Goal: Information Seeking & Learning: Check status

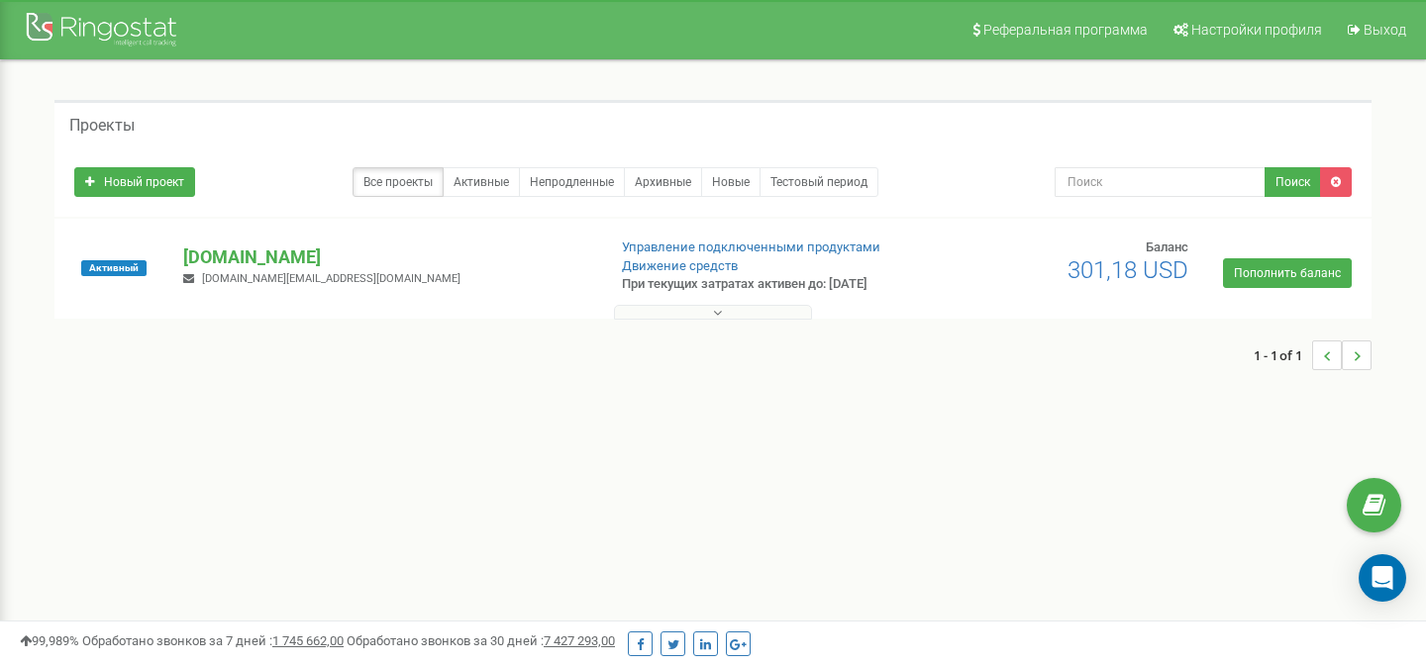
click at [699, 302] on div at bounding box center [712, 308] width 1307 height 20
click at [704, 315] on button at bounding box center [713, 312] width 198 height 15
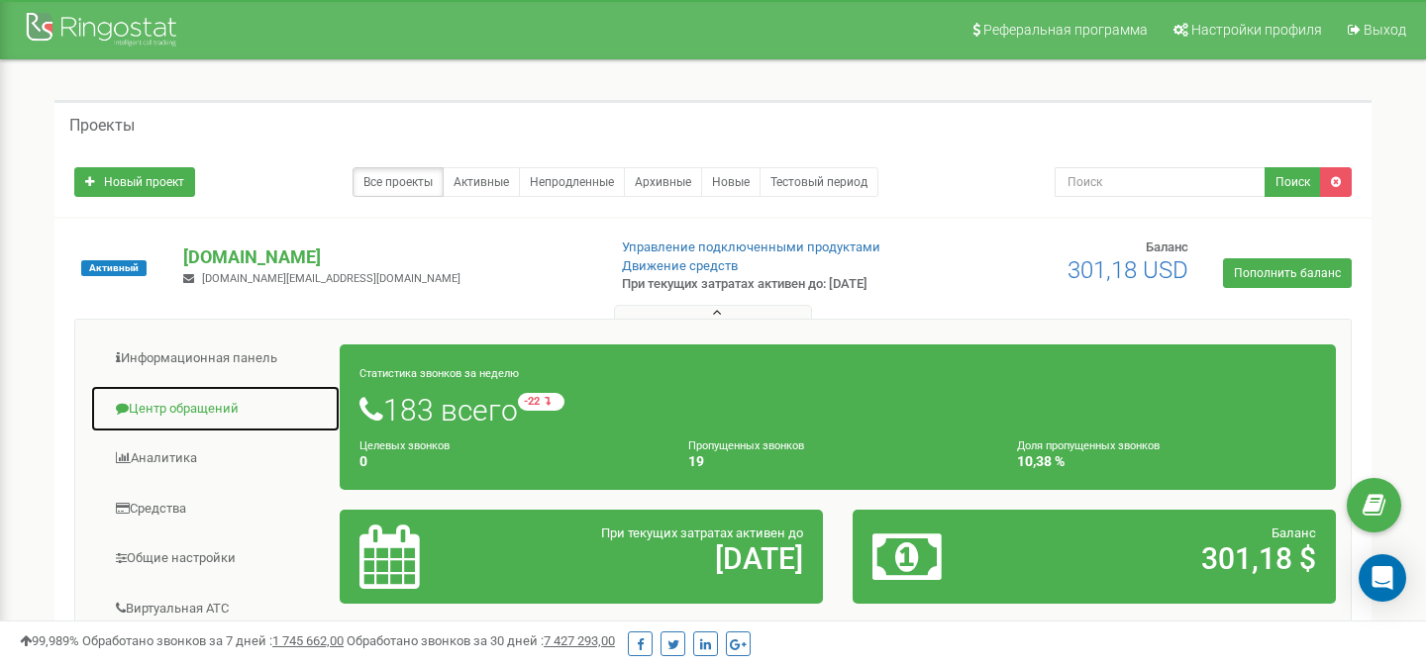
click at [187, 406] on link "Центр обращений" at bounding box center [215, 409] width 250 height 49
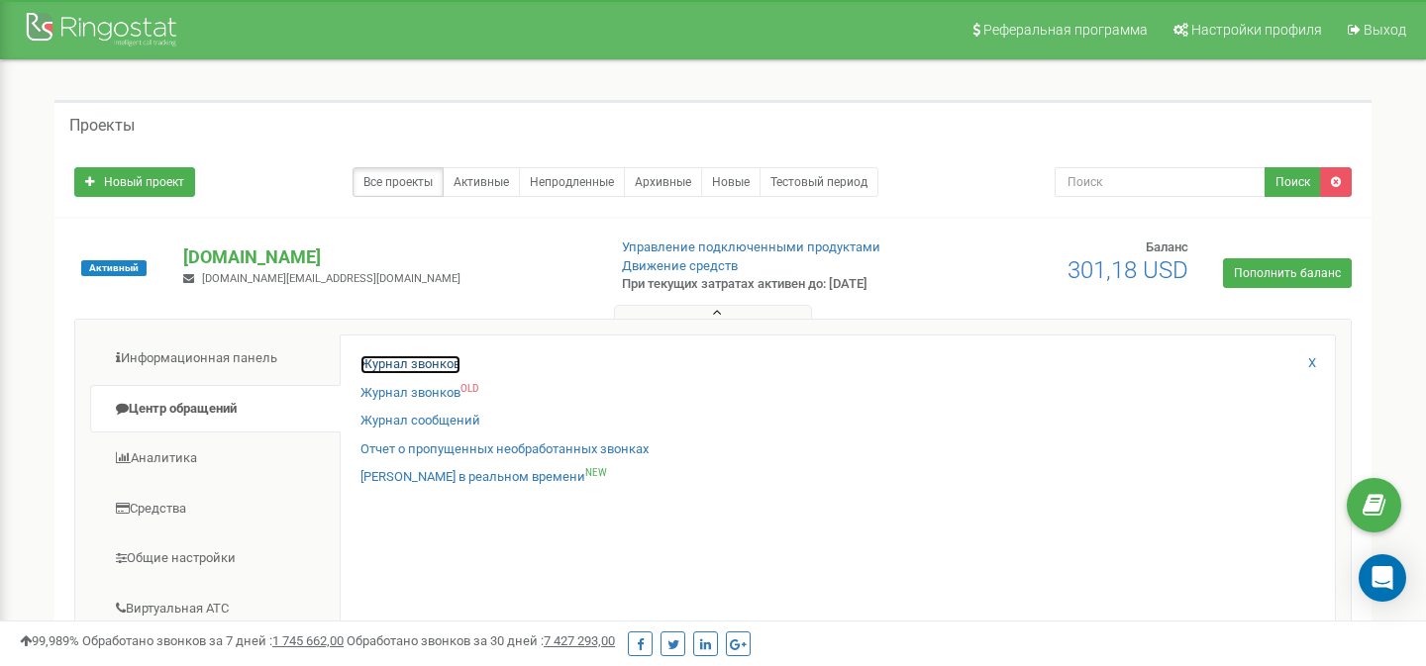
click at [442, 363] on link "Журнал звонков" at bounding box center [410, 364] width 100 height 19
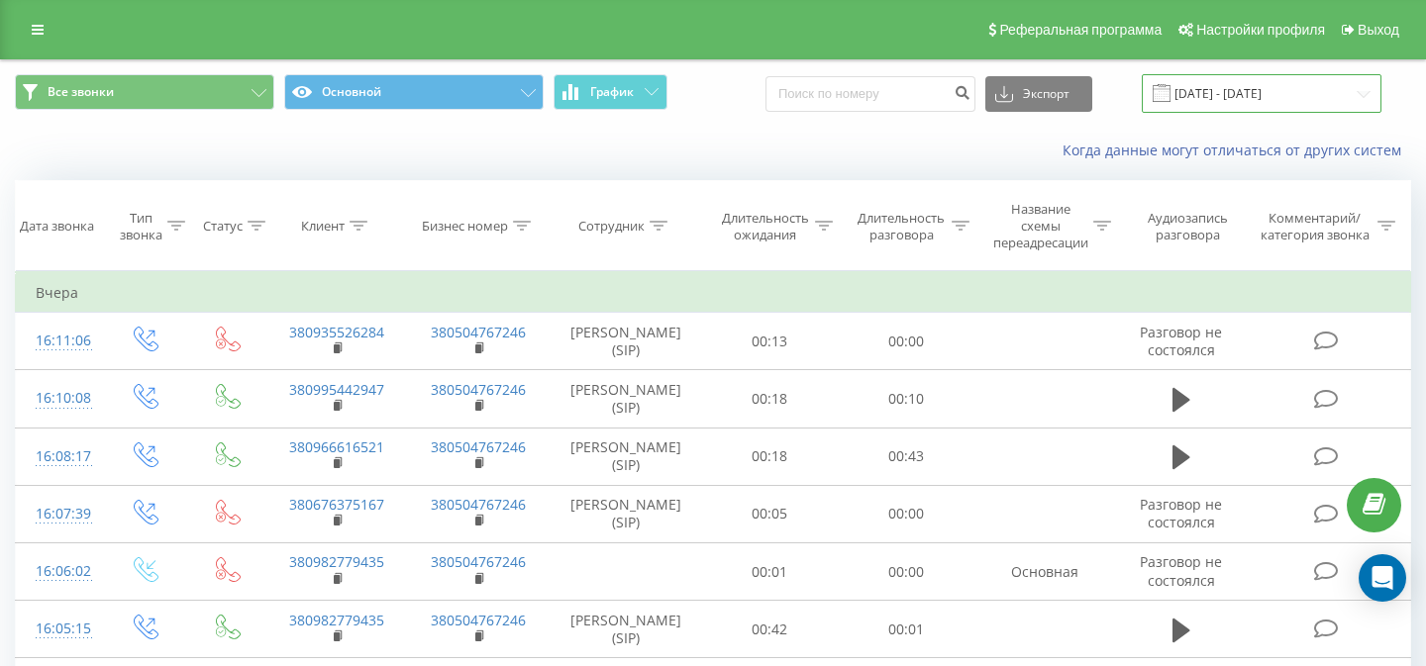
click at [1229, 108] on input "[DATE] - [DATE]" at bounding box center [1262, 93] width 240 height 39
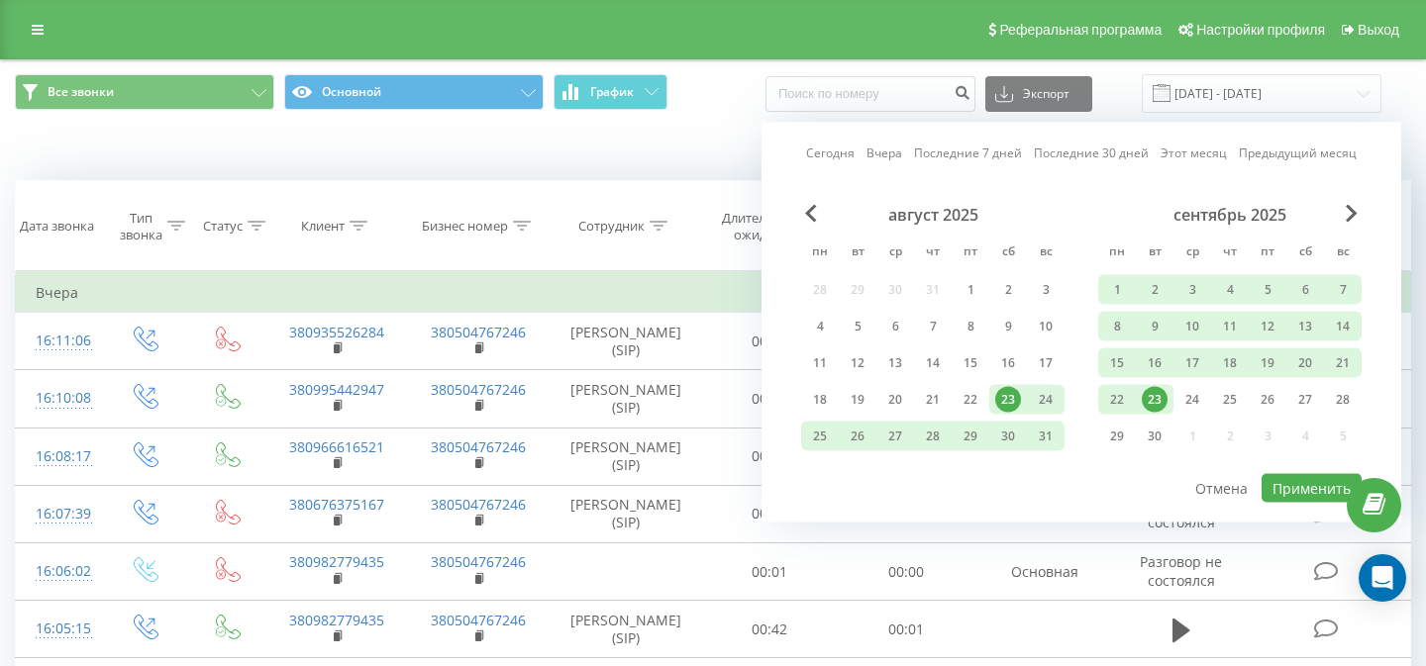
drag, startPoint x: 1115, startPoint y: 404, endPoint x: 1183, endPoint y: 417, distance: 69.5
click at [1115, 404] on div "22" at bounding box center [1117, 400] width 26 height 26
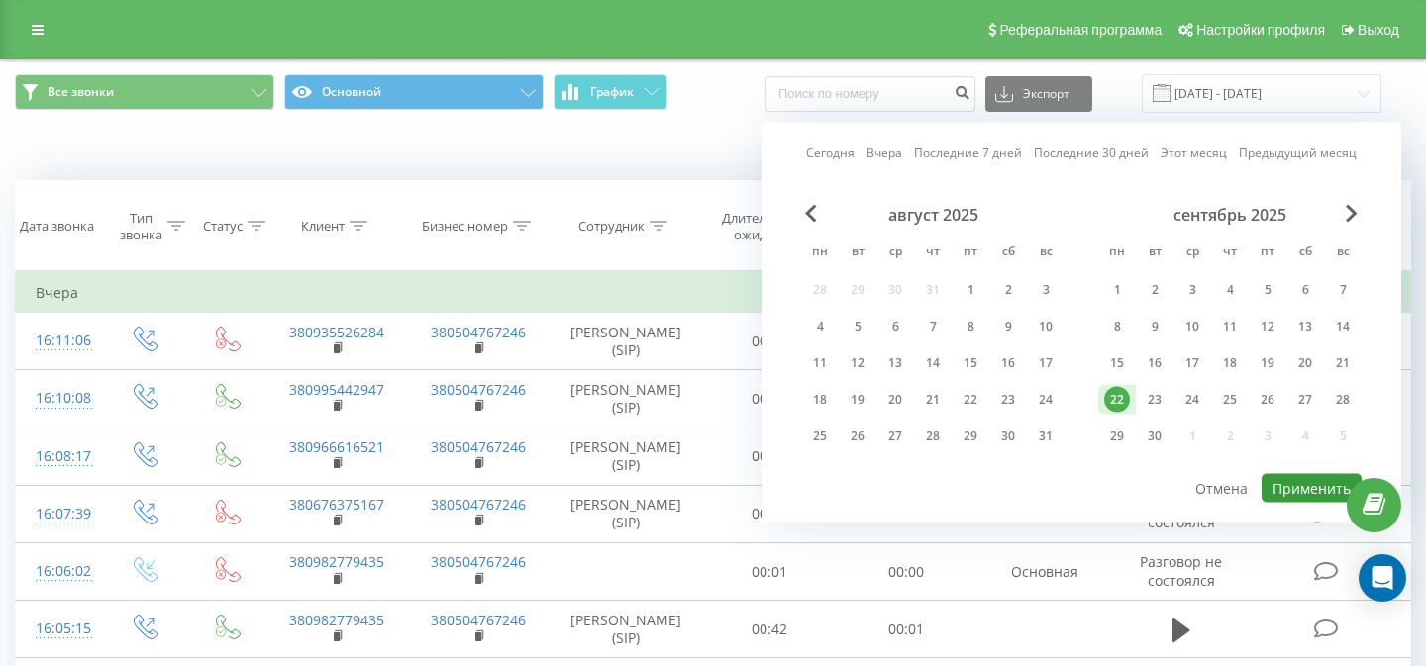
click at [1295, 483] on button "Применить" at bounding box center [1311, 488] width 100 height 29
type input "[DATE] - [DATE]"
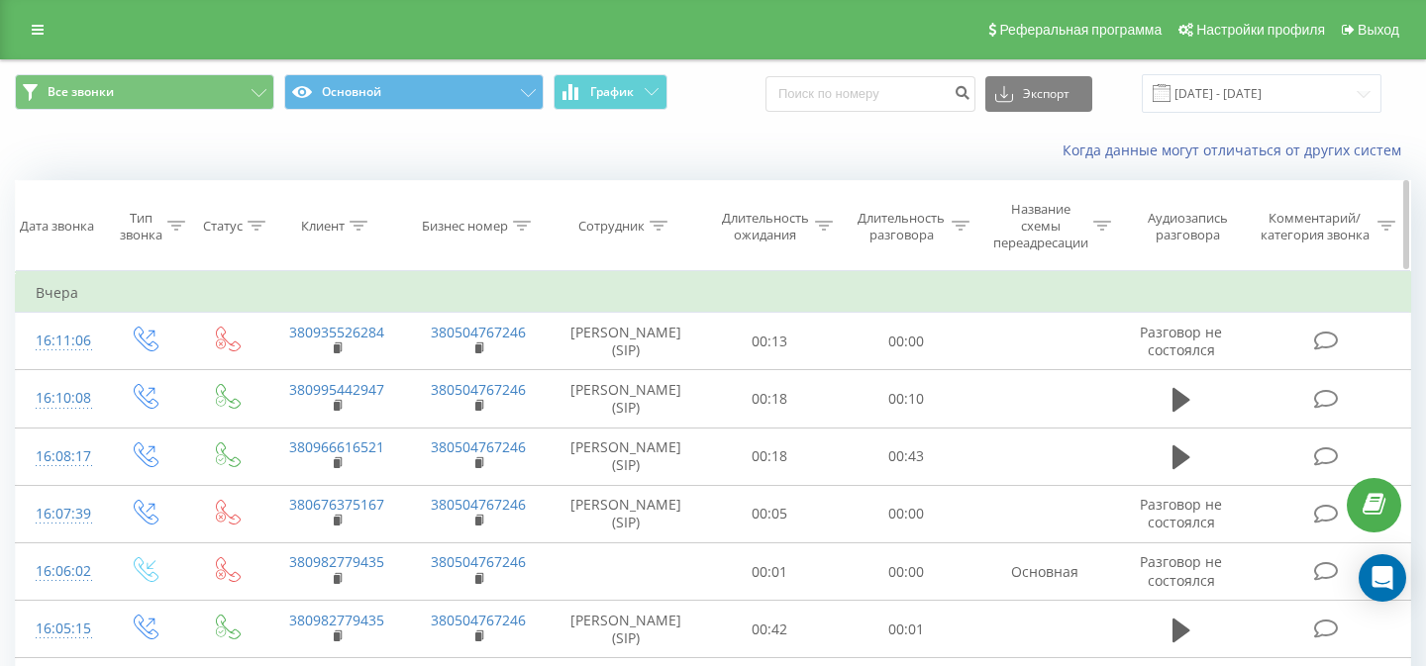
click at [599, 232] on div "Сотрудник" at bounding box center [611, 226] width 66 height 17
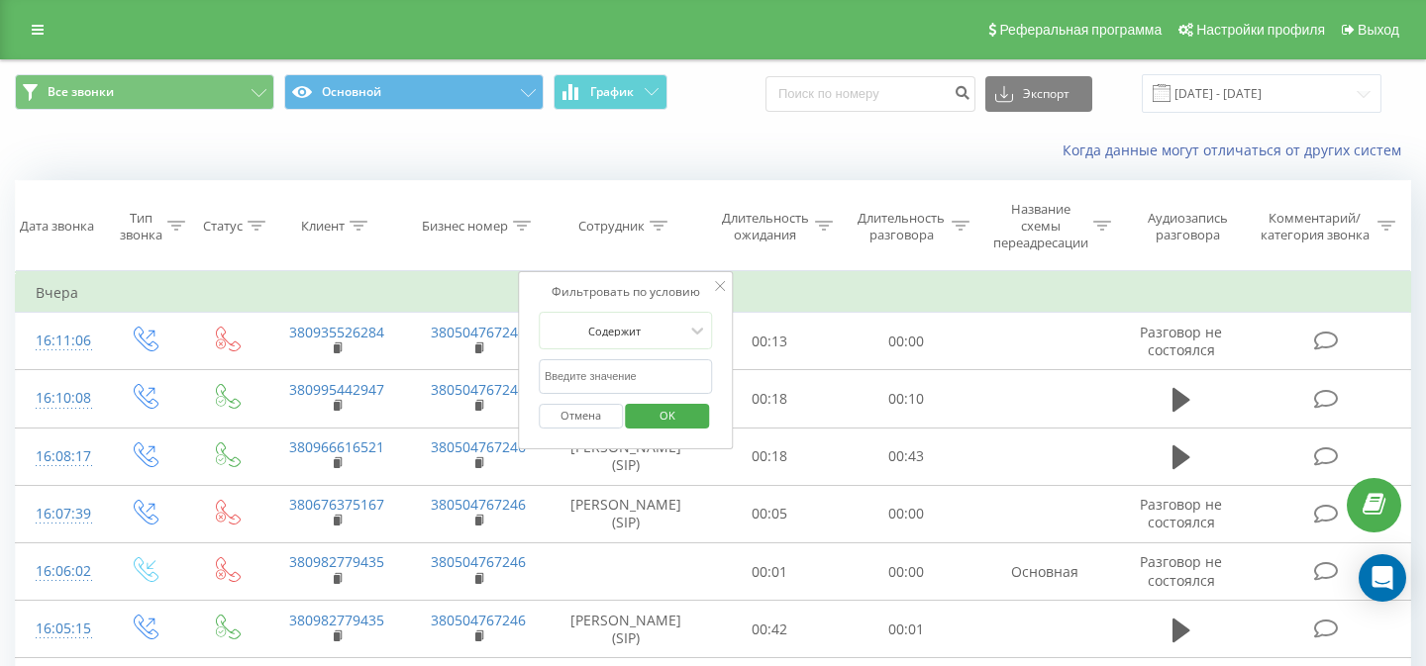
click at [615, 373] on input "text" at bounding box center [626, 376] width 174 height 35
click at [658, 415] on span "OK" at bounding box center [667, 415] width 55 height 31
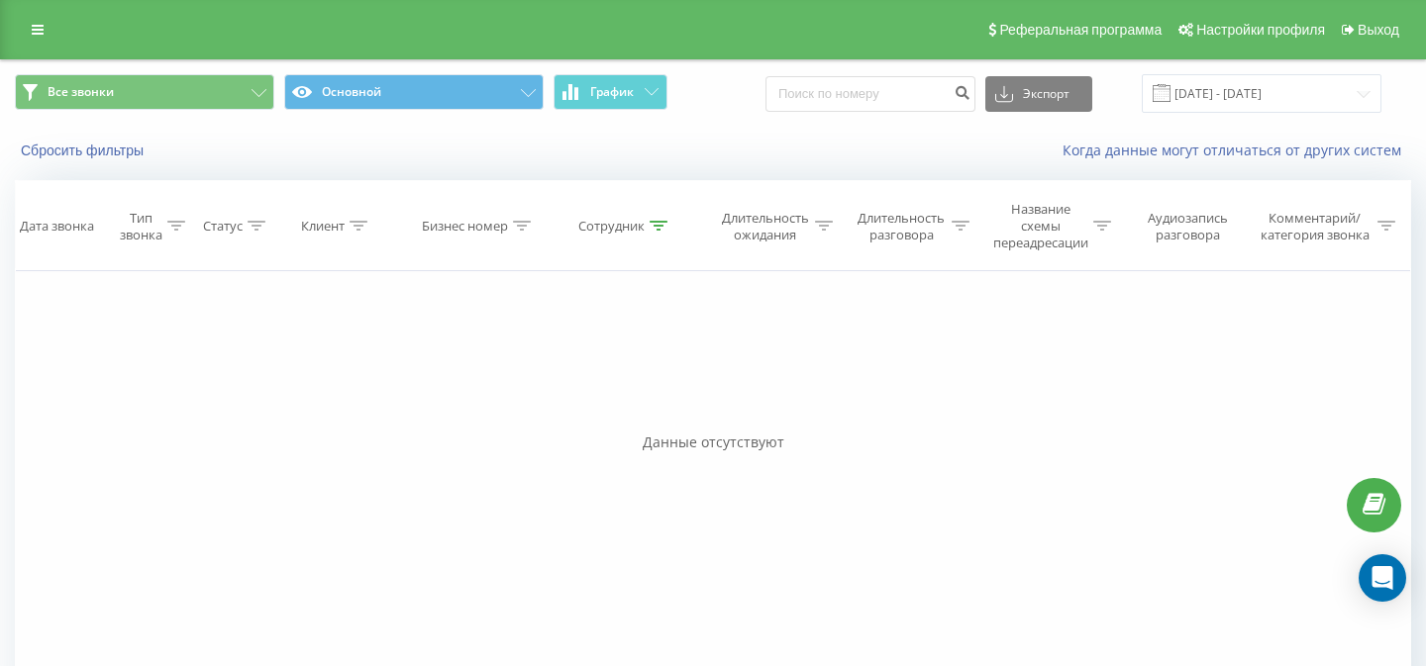
scroll to position [67, 0]
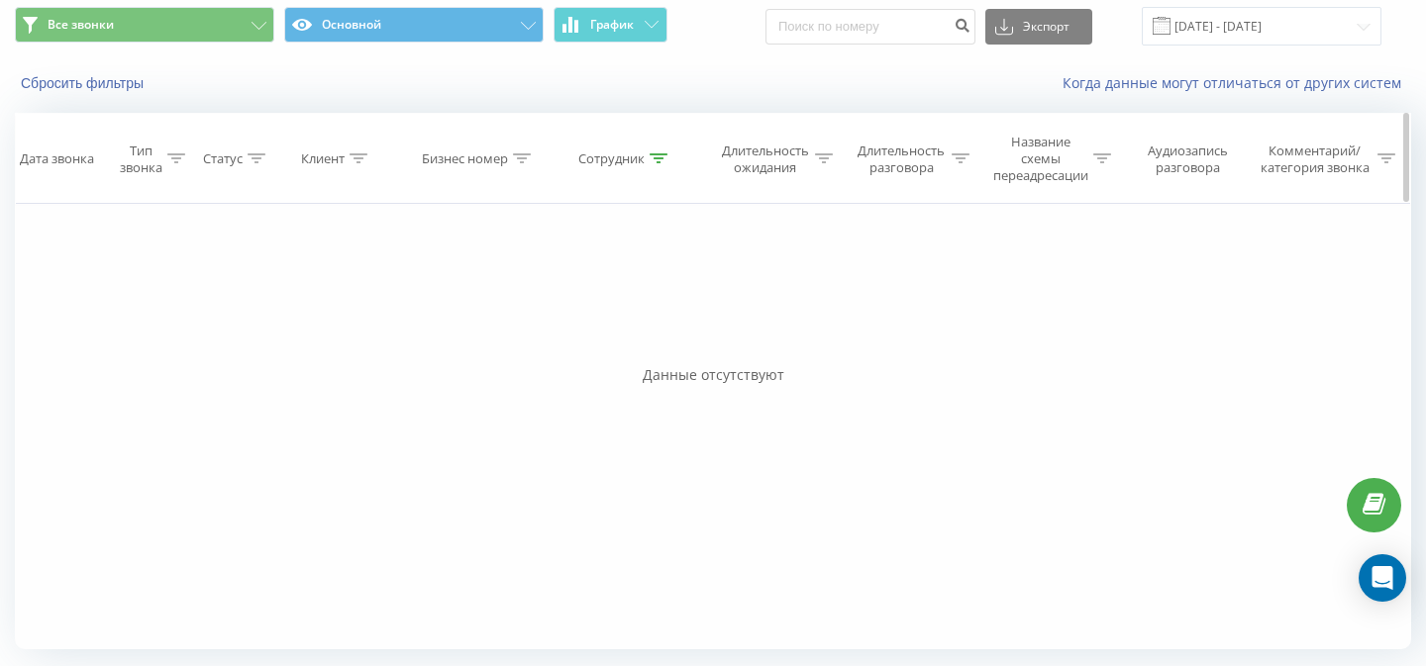
click at [608, 165] on div "Сотрудник" at bounding box center [611, 158] width 66 height 17
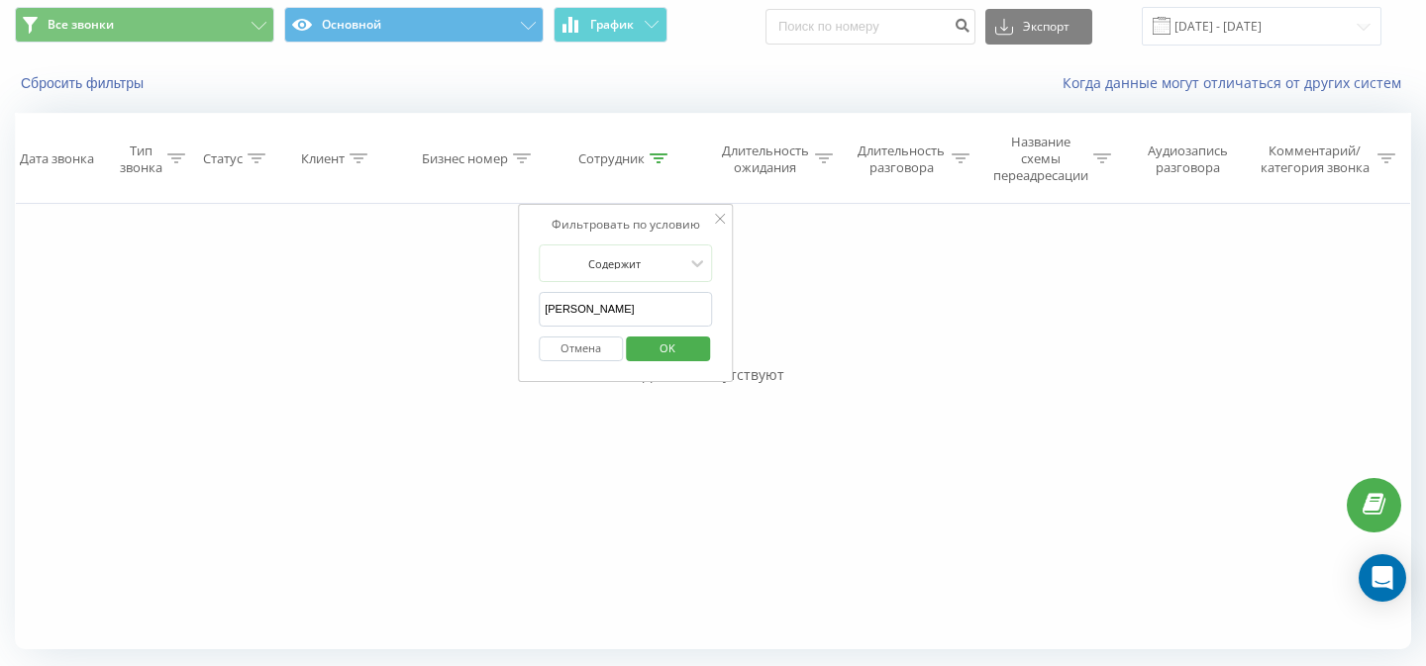
click at [587, 316] on input "[PERSON_NAME]" at bounding box center [626, 309] width 174 height 35
click at [689, 351] on span "OK" at bounding box center [667, 348] width 55 height 31
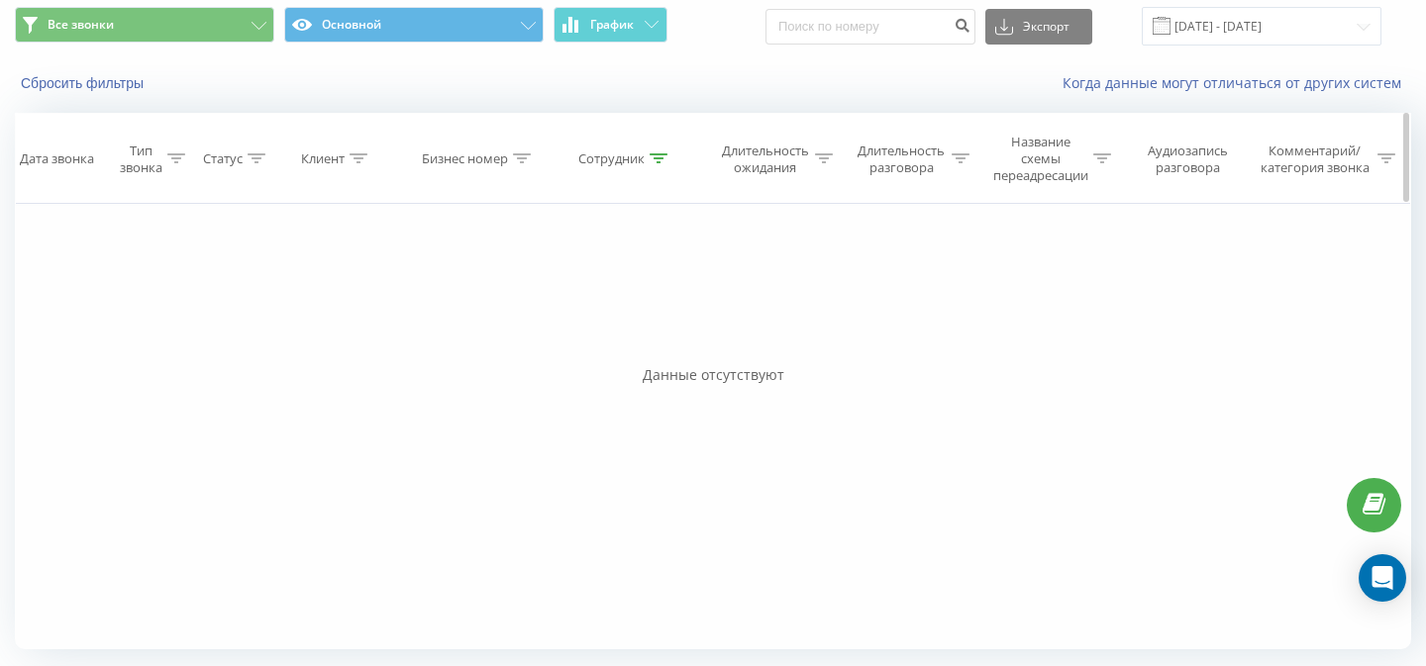
click at [596, 157] on div "Сотрудник" at bounding box center [611, 158] width 66 height 17
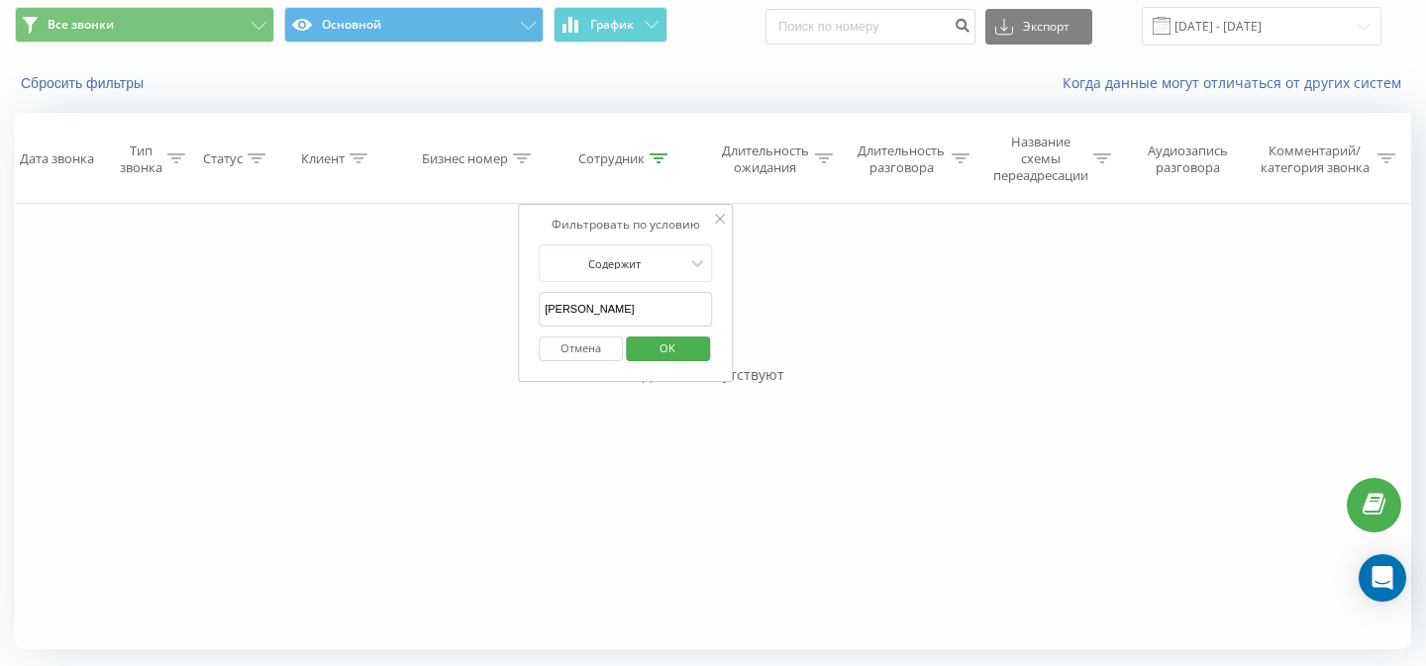
click at [599, 301] on input "[PERSON_NAME]" at bounding box center [626, 309] width 174 height 35
click at [661, 349] on span "OK" at bounding box center [667, 348] width 55 height 31
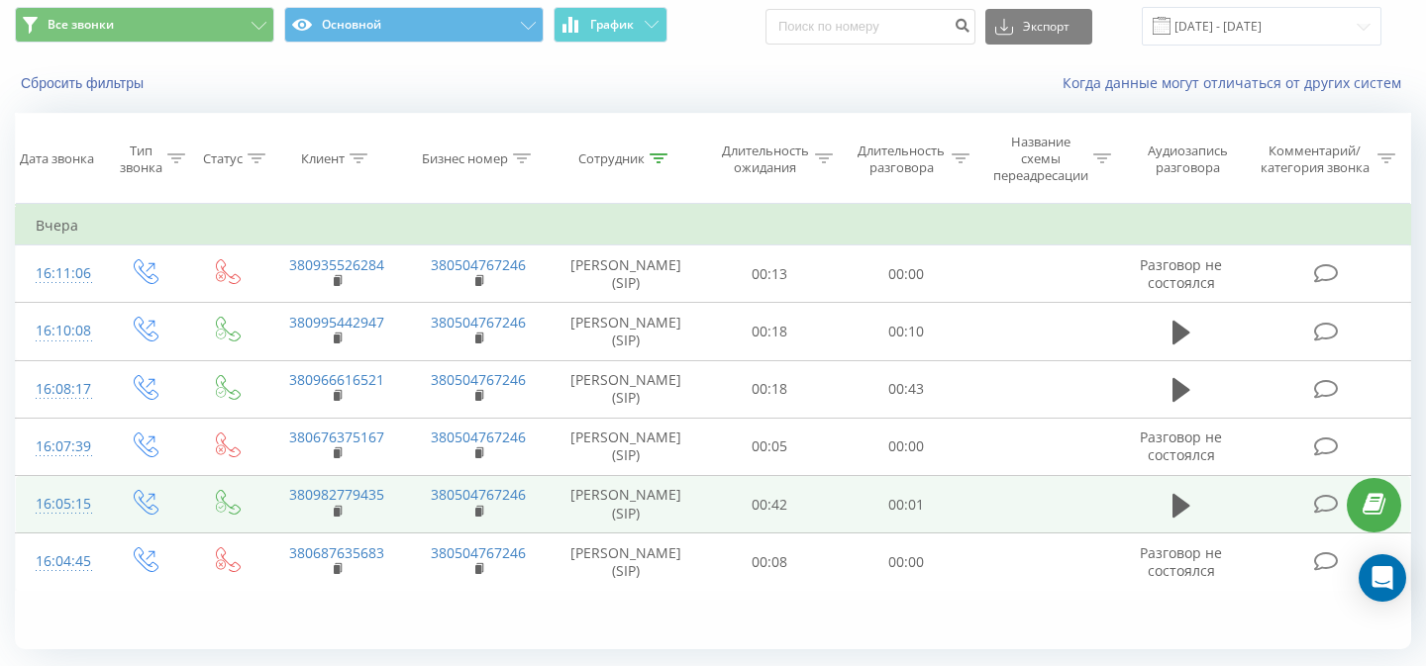
scroll to position [125, 0]
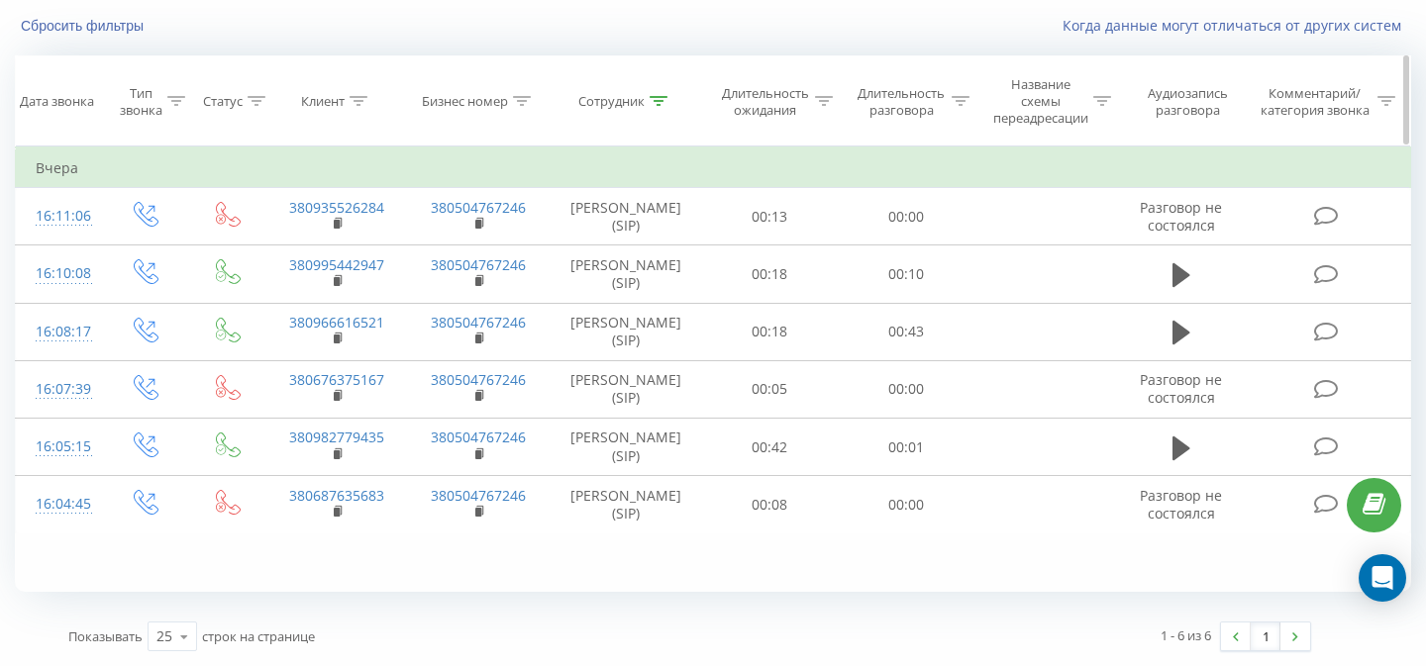
click at [606, 107] on div "Сотрудник" at bounding box center [611, 101] width 66 height 17
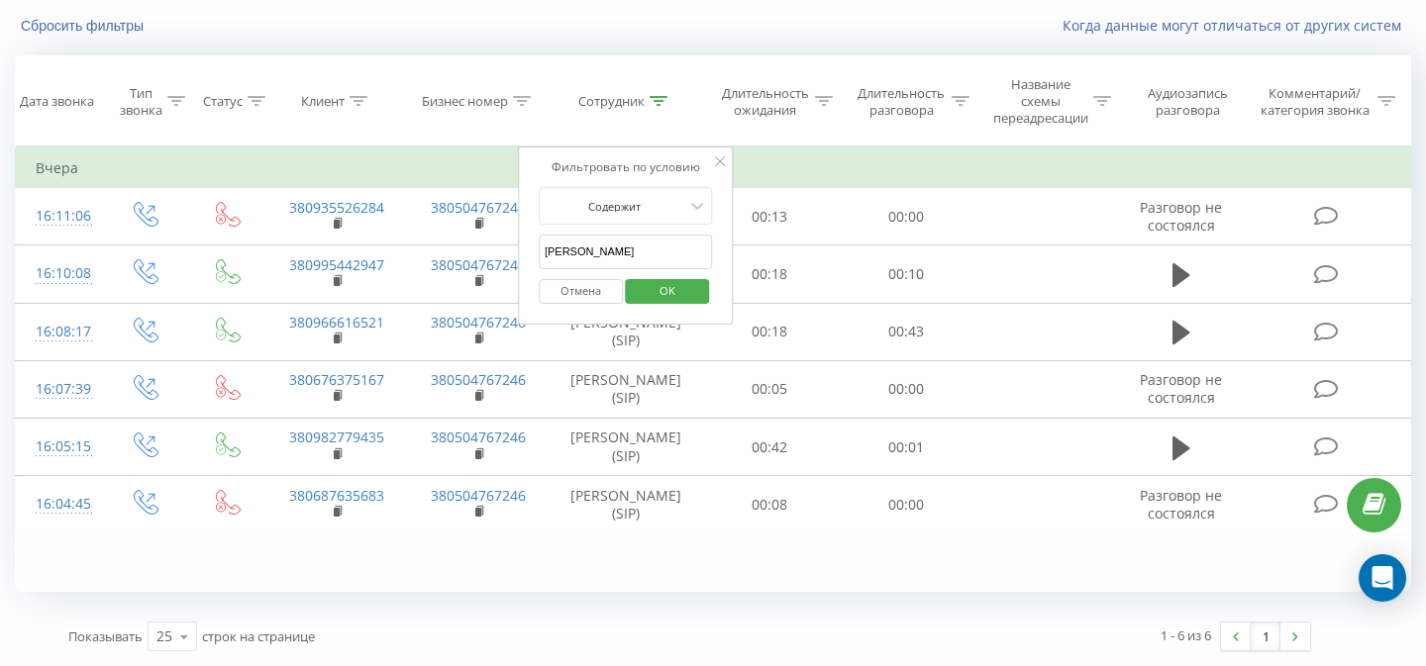
click at [609, 245] on input "[PERSON_NAME]" at bounding box center [626, 252] width 174 height 35
click at [695, 303] on button "OK" at bounding box center [668, 291] width 84 height 25
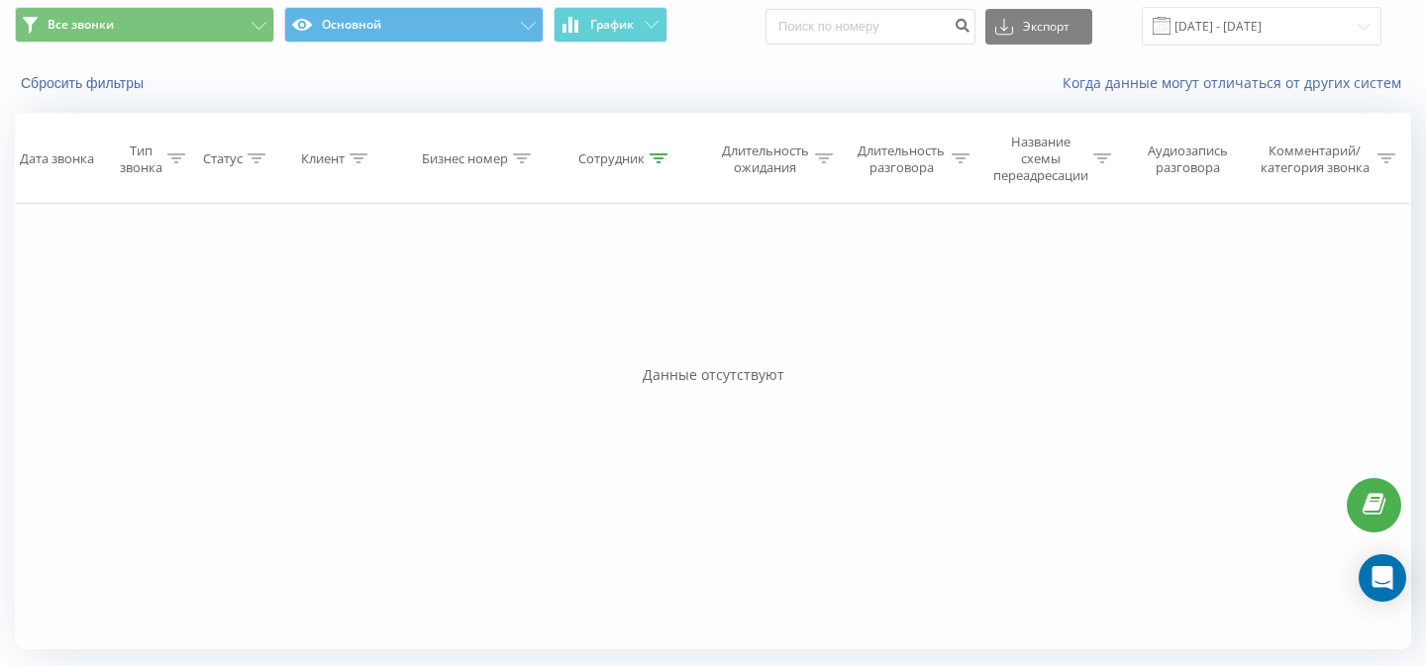
scroll to position [67, 0]
click at [605, 162] on div "Сотрудник" at bounding box center [611, 158] width 66 height 17
click at [604, 292] on input "илона" at bounding box center [626, 309] width 174 height 35
click at [604, 303] on input "илона" at bounding box center [626, 309] width 174 height 35
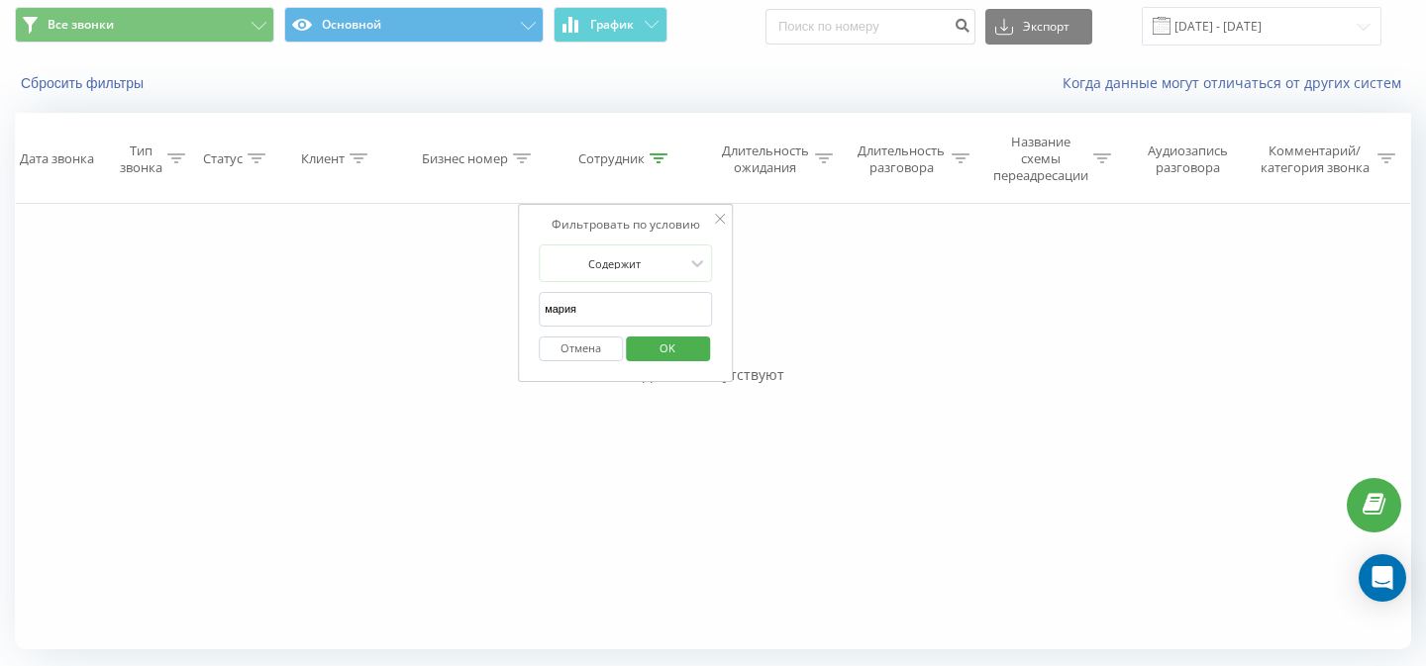
type input "мария"
click at [664, 358] on span "OK" at bounding box center [667, 348] width 55 height 31
